Goal: Navigation & Orientation: Understand site structure

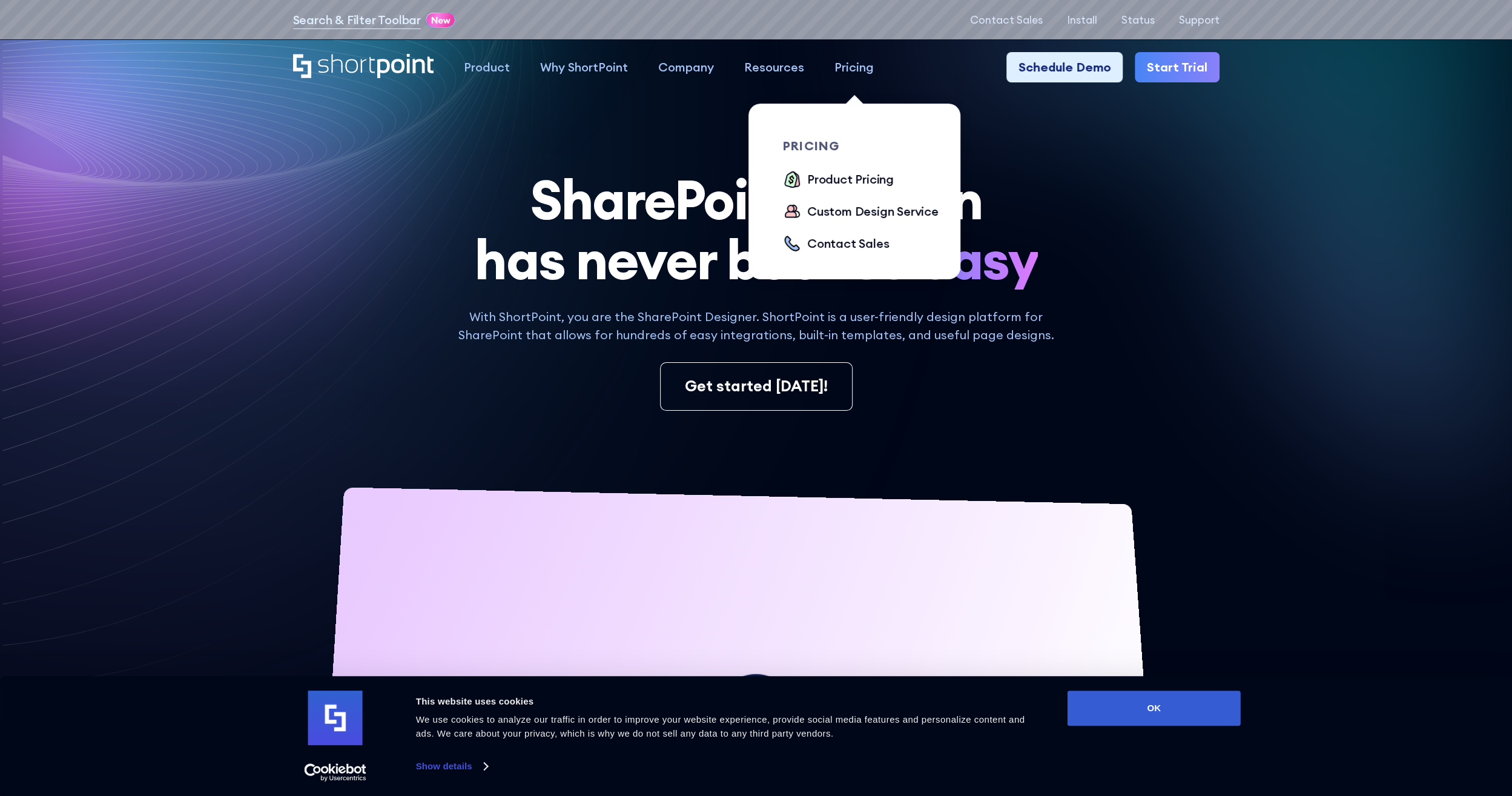
click at [859, 72] on div "Pricing" at bounding box center [854, 67] width 39 height 18
click at [861, 70] on div "Pricing" at bounding box center [854, 67] width 39 height 18
click at [855, 70] on div "Pricing" at bounding box center [854, 67] width 39 height 18
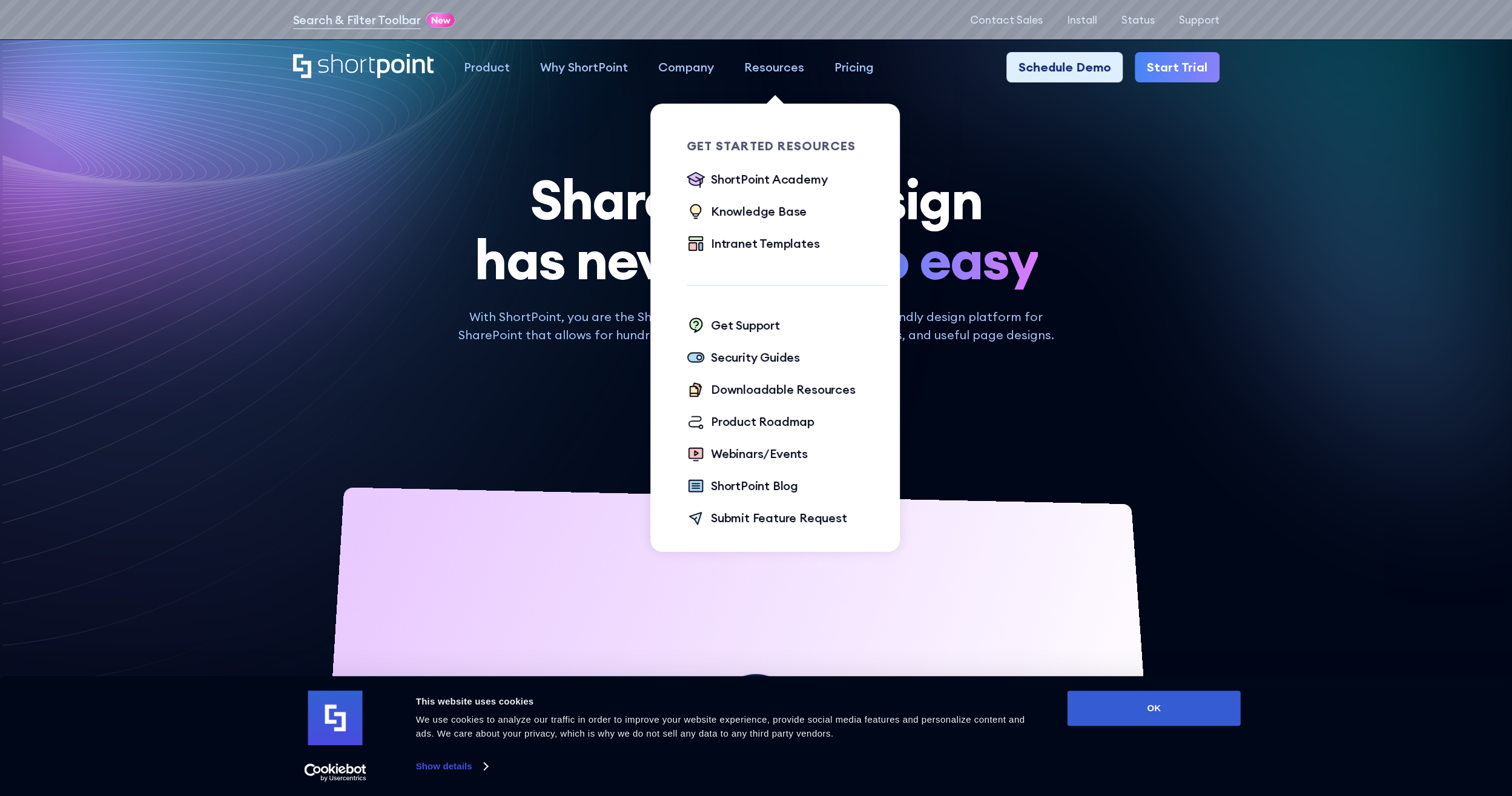
click at [782, 66] on div "Resources" at bounding box center [774, 67] width 60 height 18
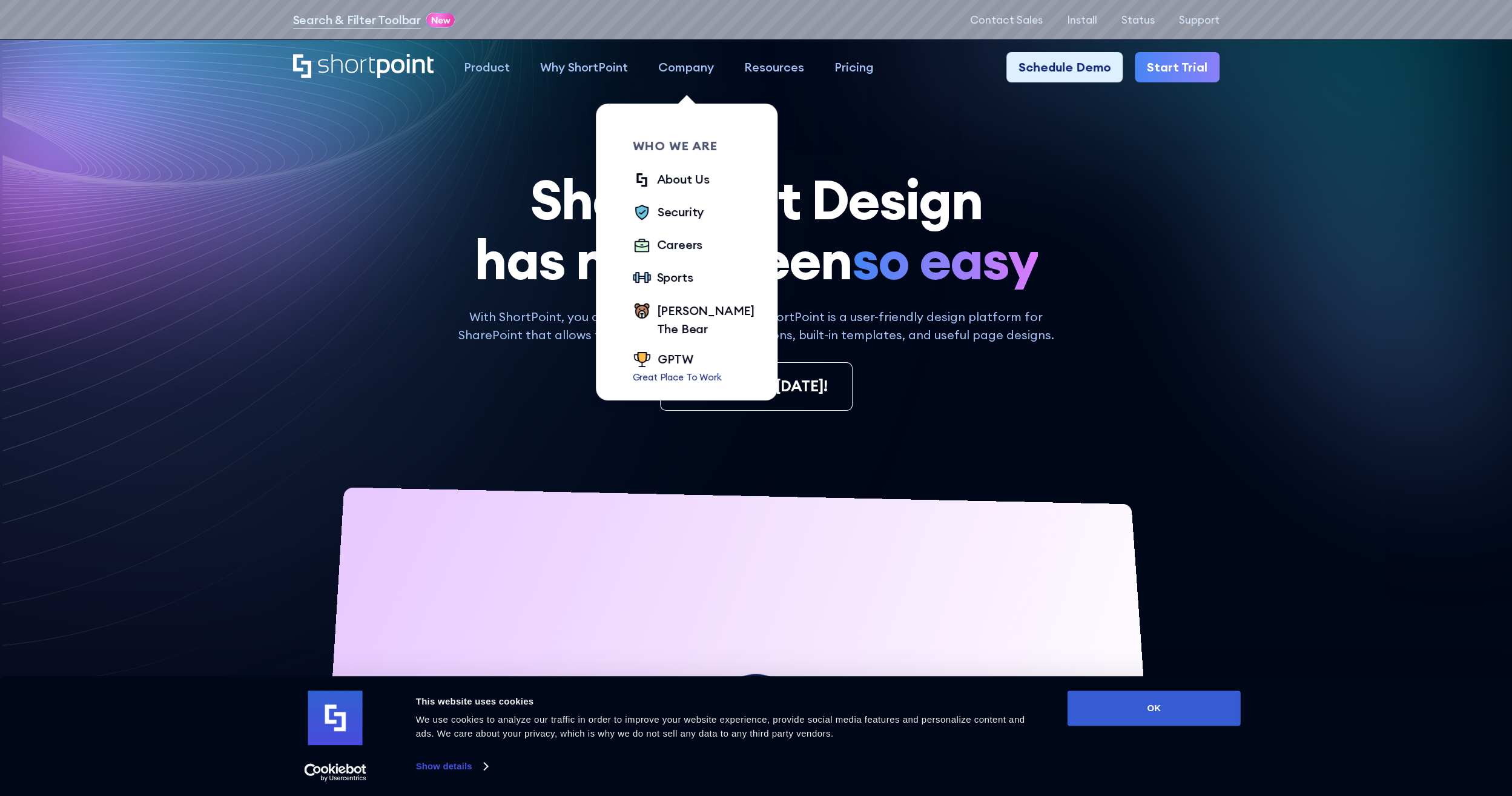
click at [692, 63] on div "Company" at bounding box center [686, 67] width 56 height 18
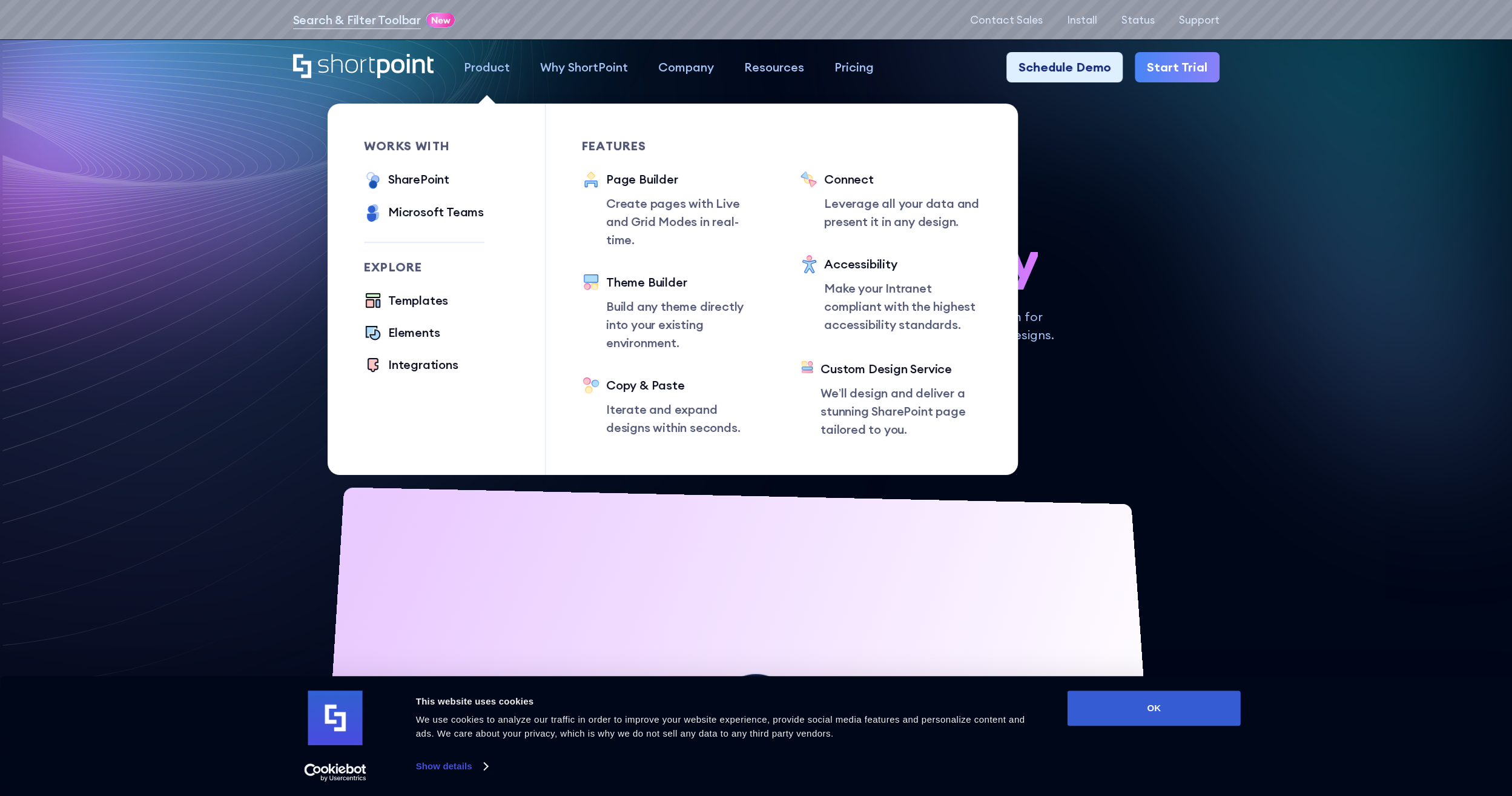
click at [486, 62] on div "Product" at bounding box center [487, 67] width 46 height 18
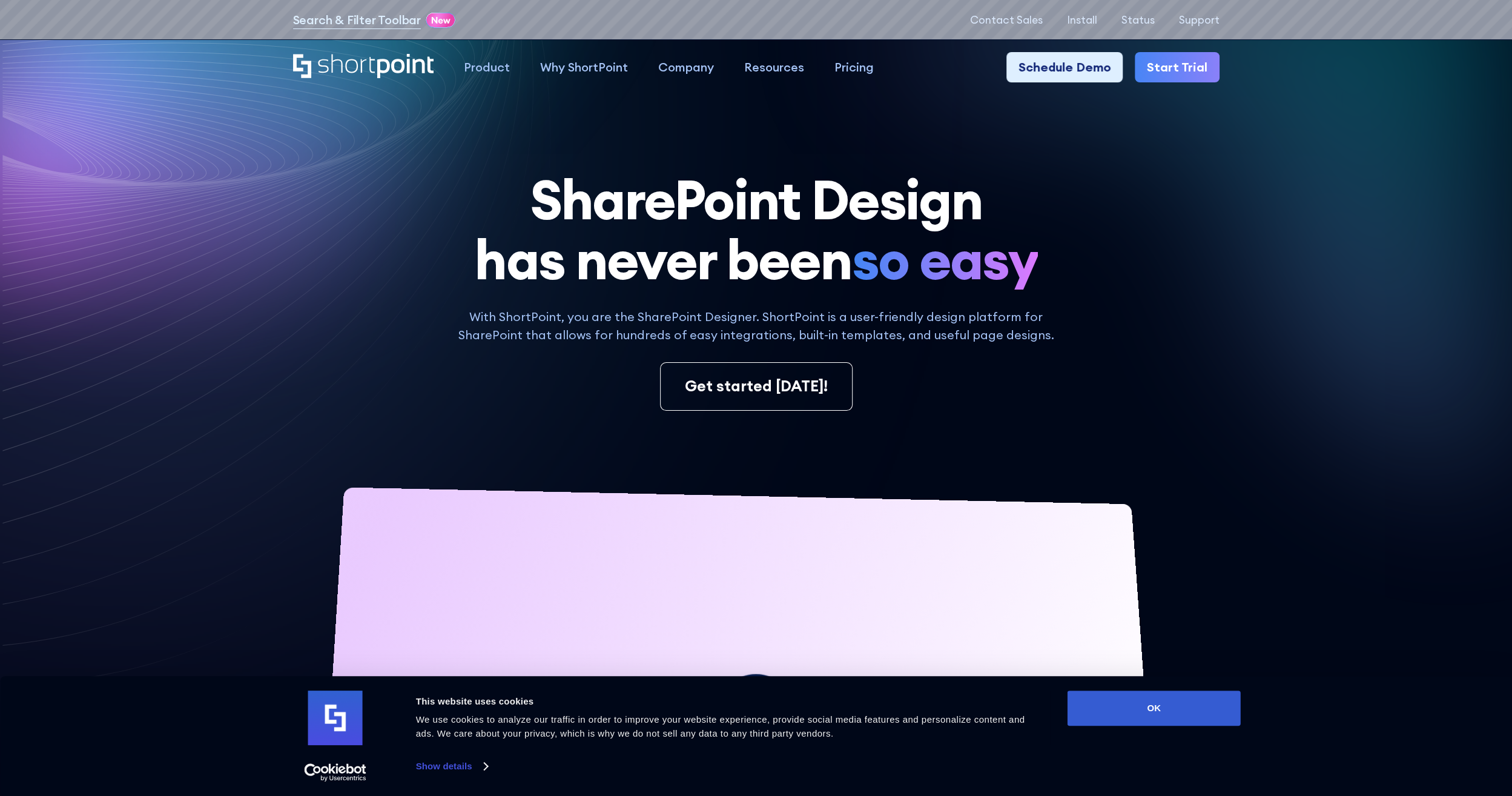
click at [328, 63] on icon "Home" at bounding box center [364, 66] width 141 height 24
